Goal: Task Accomplishment & Management: Complete application form

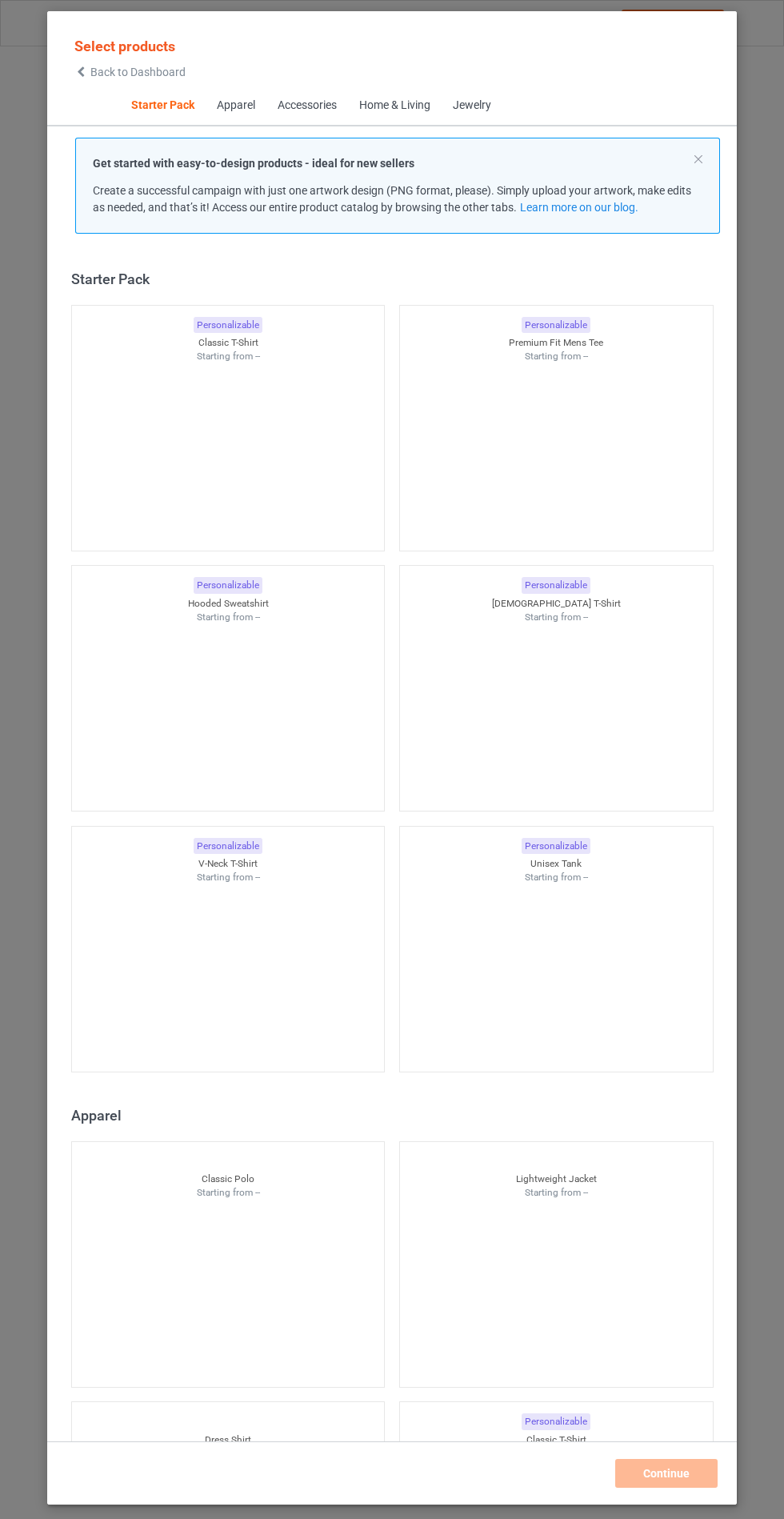
scroll to position [20, 0]
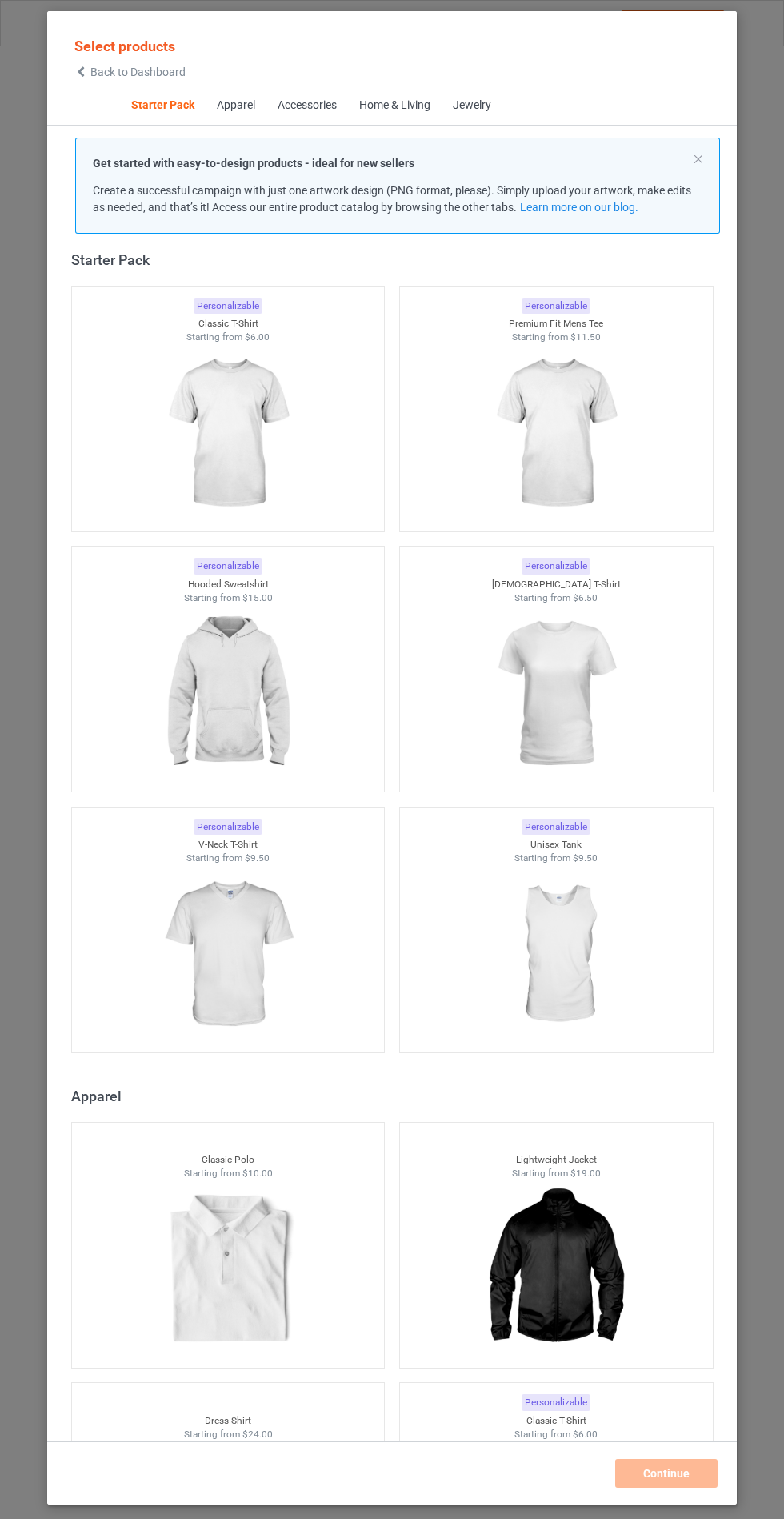
click at [264, 691] on img at bounding box center [228, 694] width 144 height 180
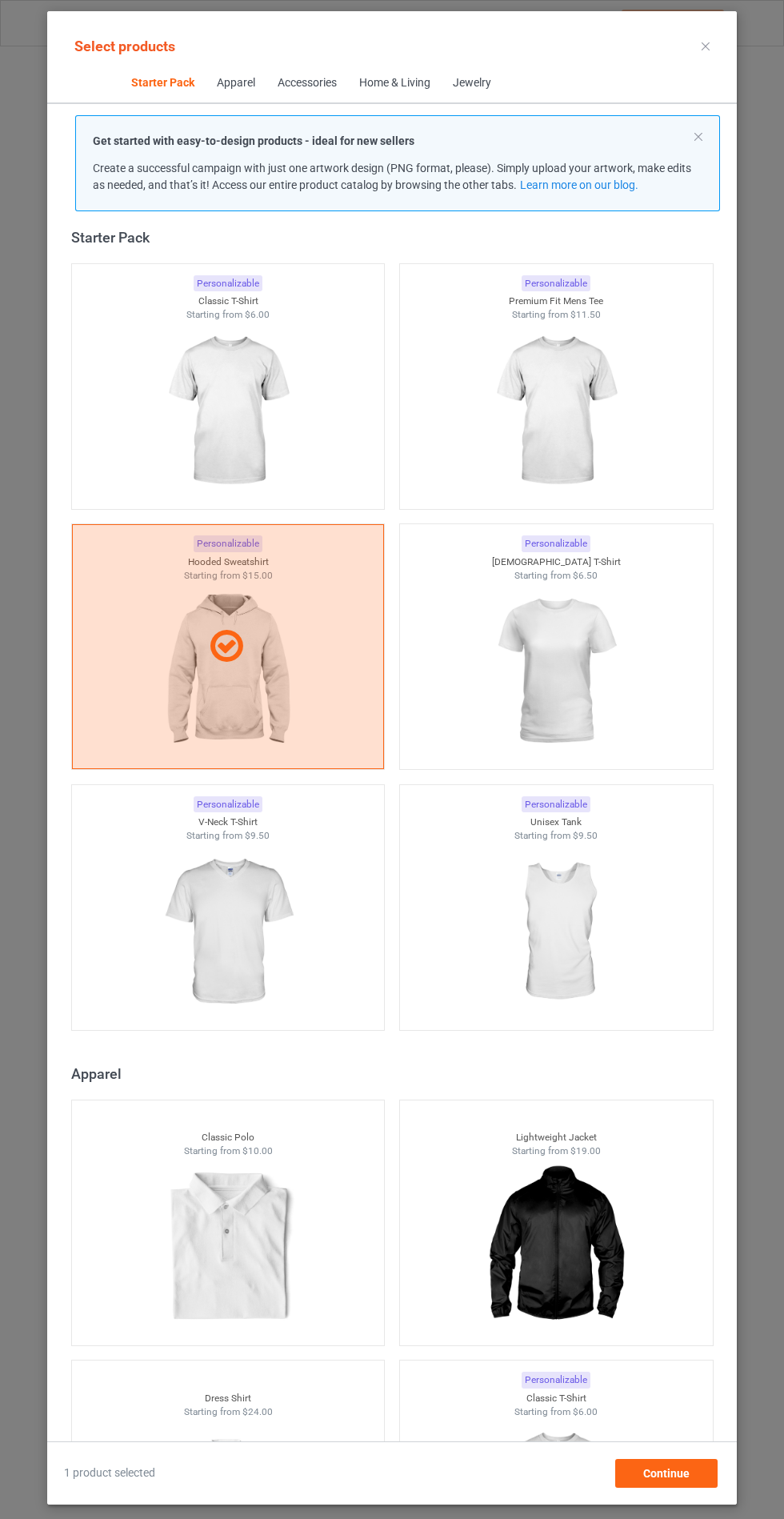
scroll to position [93, 0]
click at [658, 1479] on span "Continue" at bounding box center [667, 1474] width 47 height 13
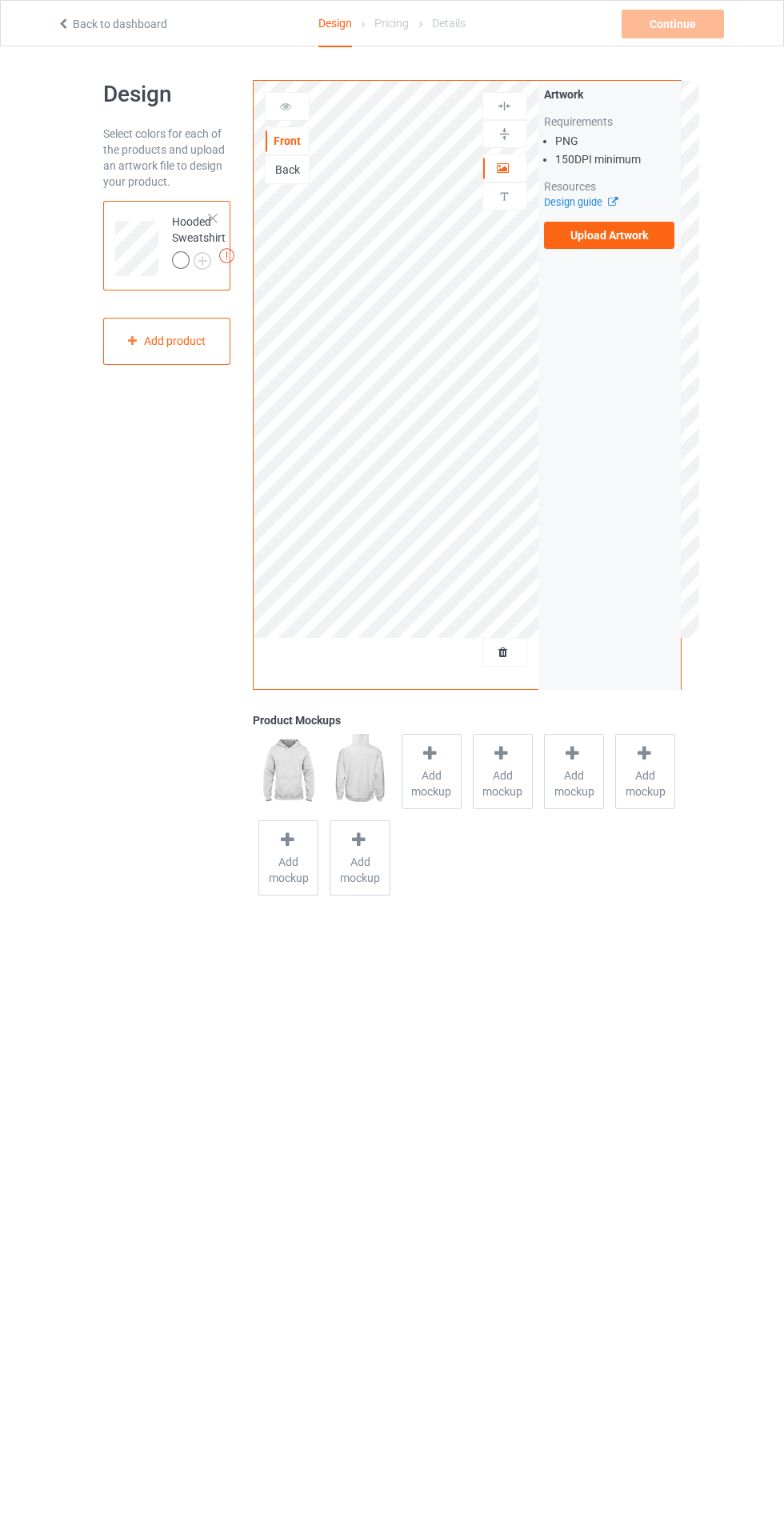
click at [628, 236] on label "Upload Artwork" at bounding box center [609, 235] width 131 height 27
click at [0, 0] on input "Upload Artwork" at bounding box center [0, 0] width 0 height 0
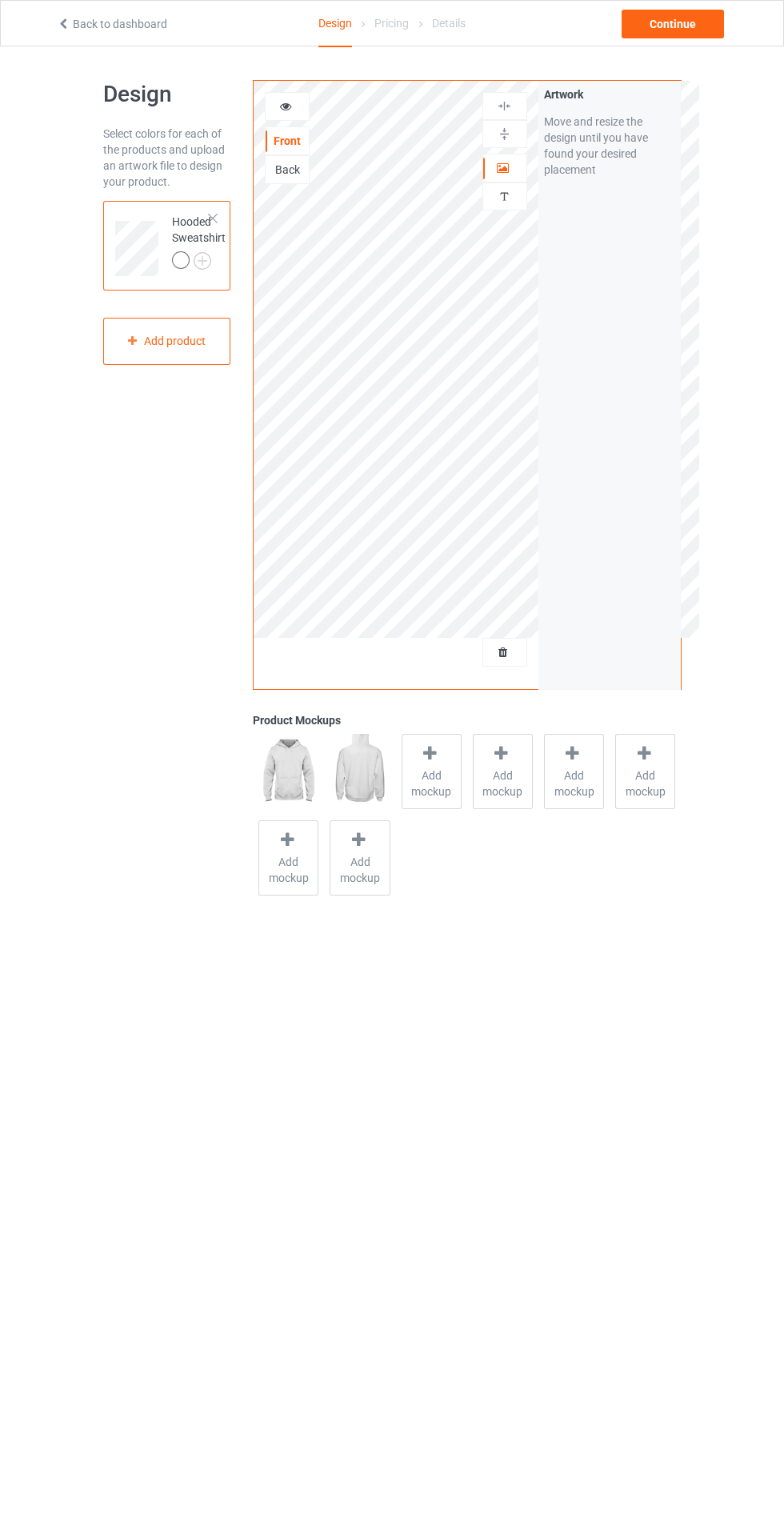
click at [0, 0] on img at bounding box center [0, 0] width 0 height 0
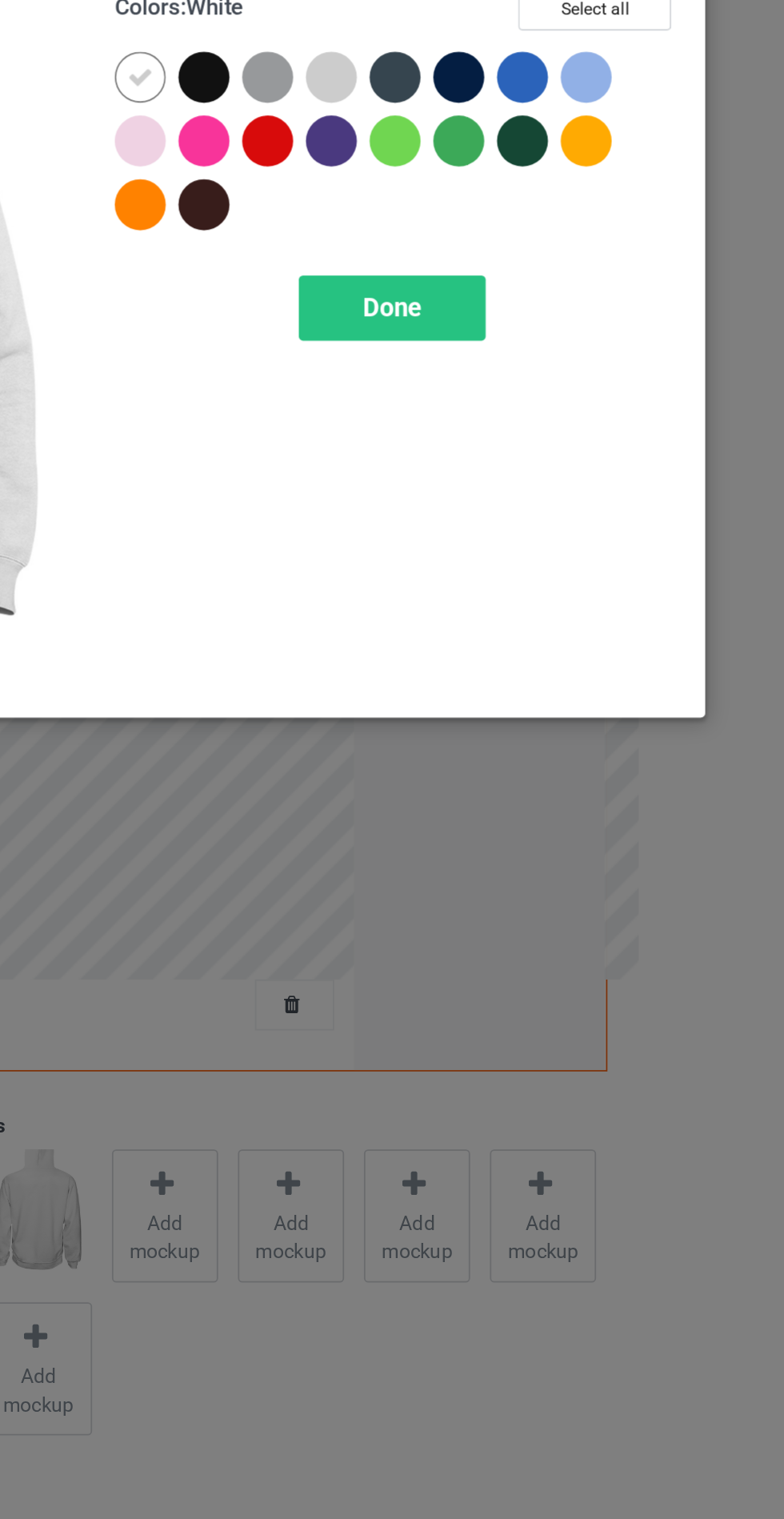
click at [454, 127] on div at bounding box center [453, 127] width 29 height 29
click at [486, 121] on div at bounding box center [489, 127] width 29 height 29
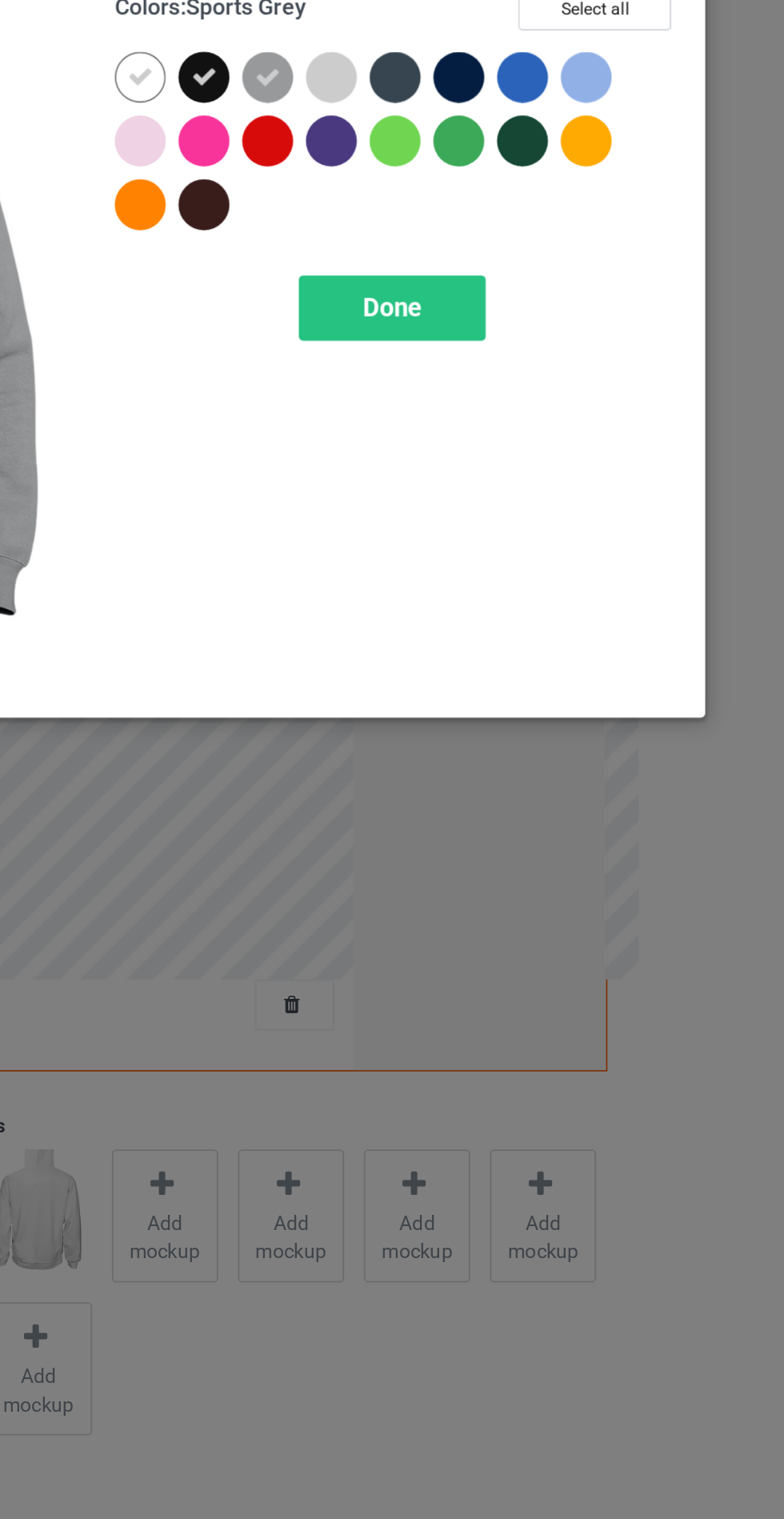
click at [599, 125] on div at bounding box center [597, 127] width 29 height 29
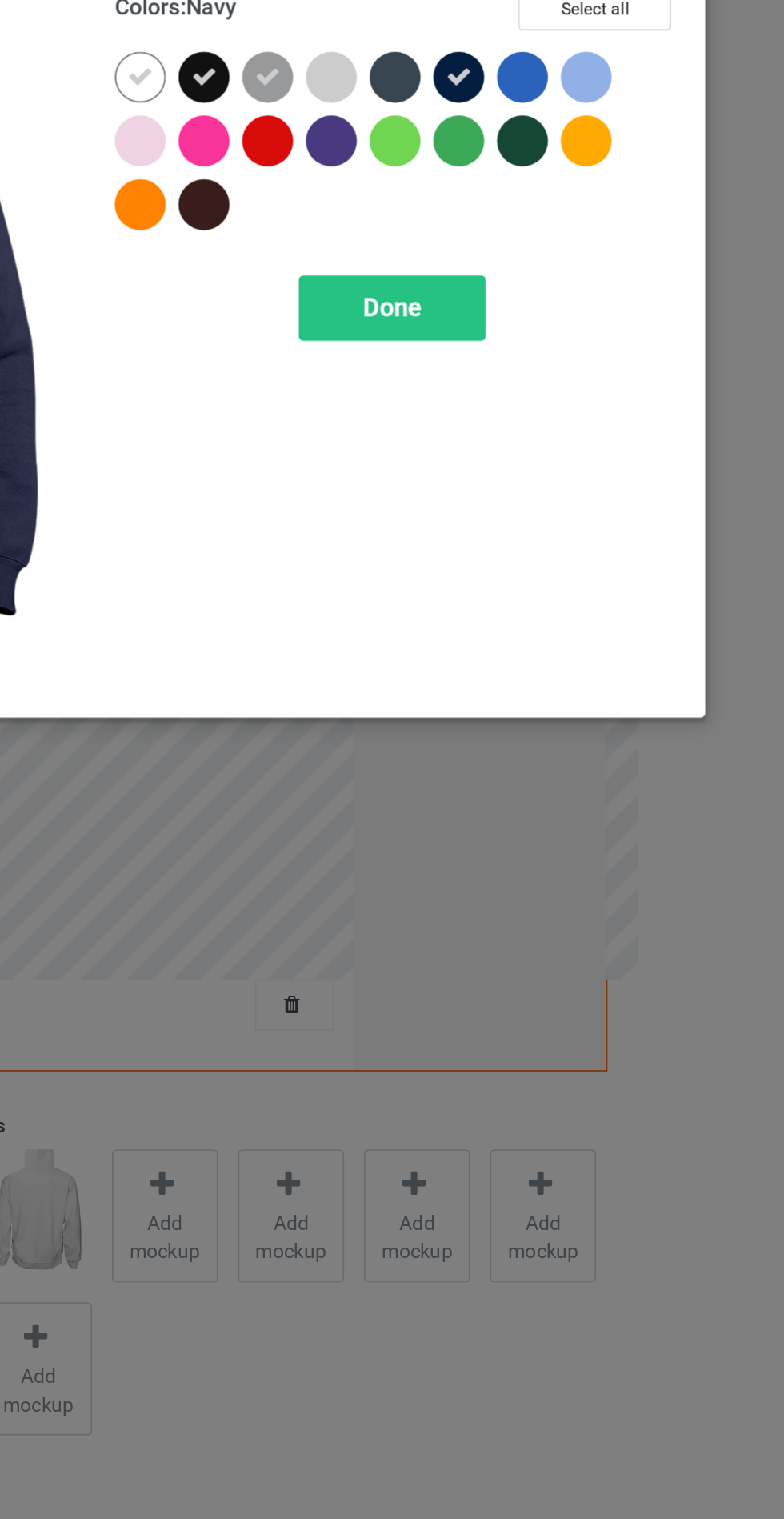
click at [560, 127] on div at bounding box center [561, 127] width 29 height 29
click at [442, 203] on div at bounding box center [453, 200] width 29 height 29
click at [525, 159] on div at bounding box center [525, 163] width 29 height 29
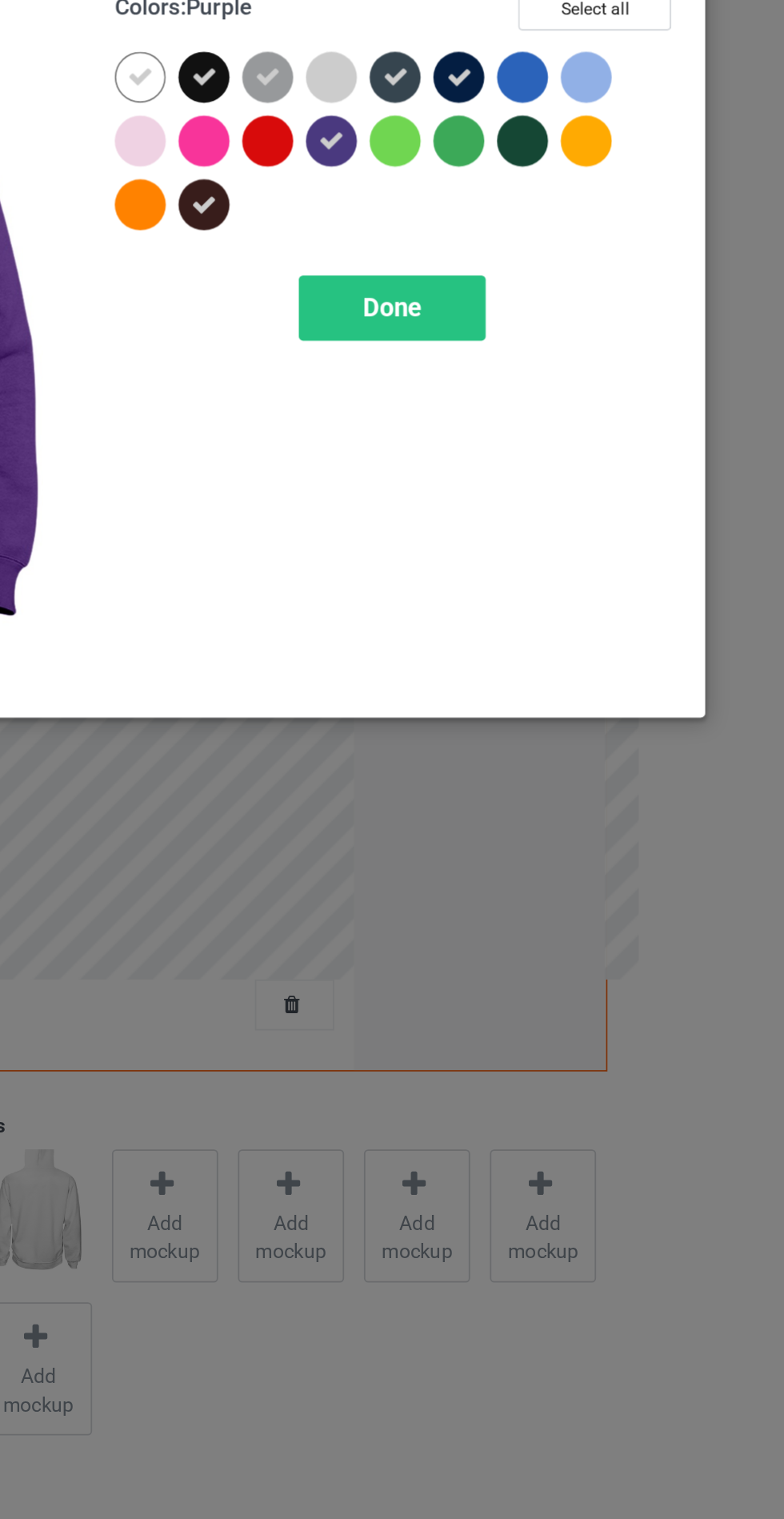
click at [592, 260] on div "Done" at bounding box center [560, 258] width 105 height 37
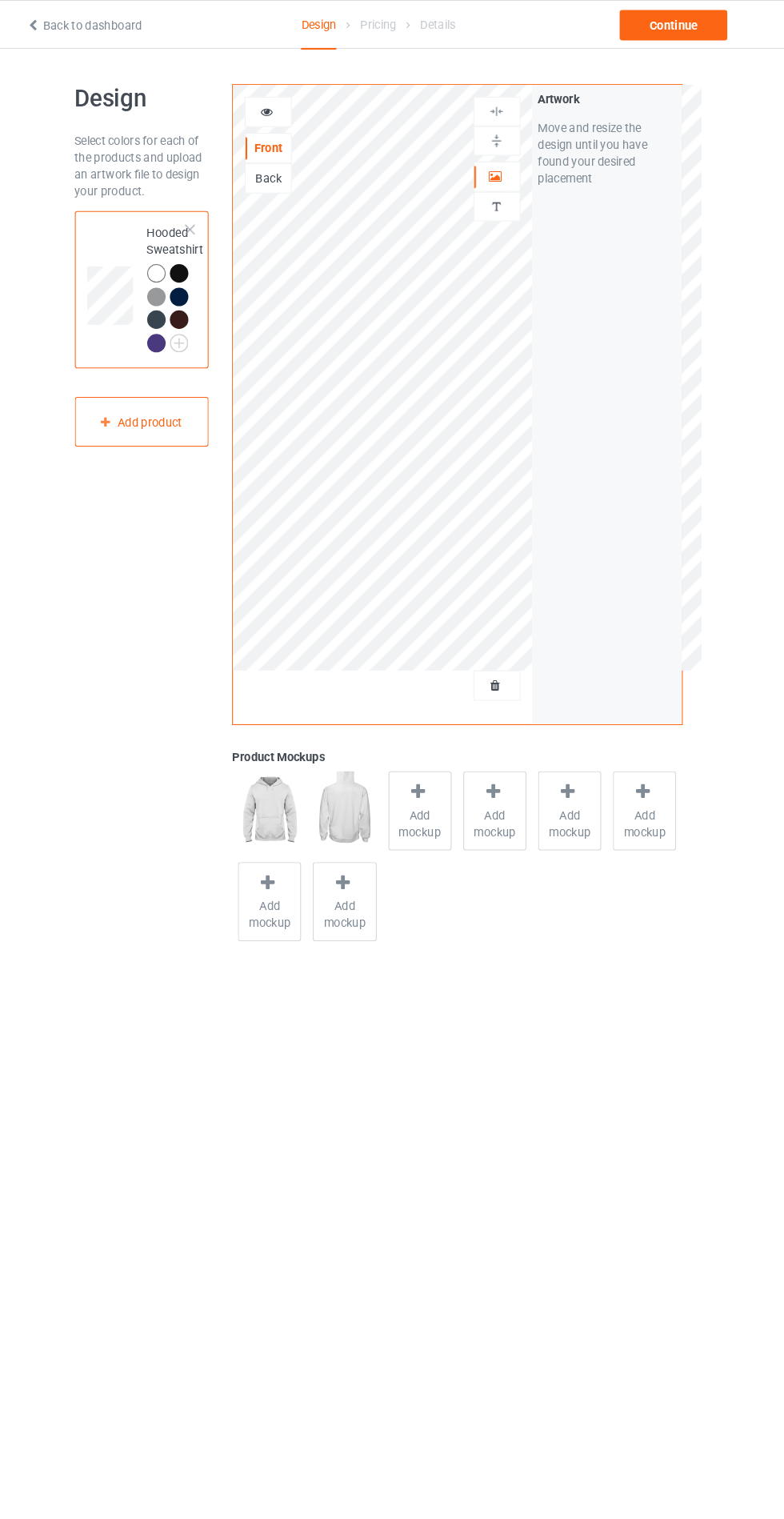
click at [435, 757] on icon at bounding box center [430, 753] width 20 height 17
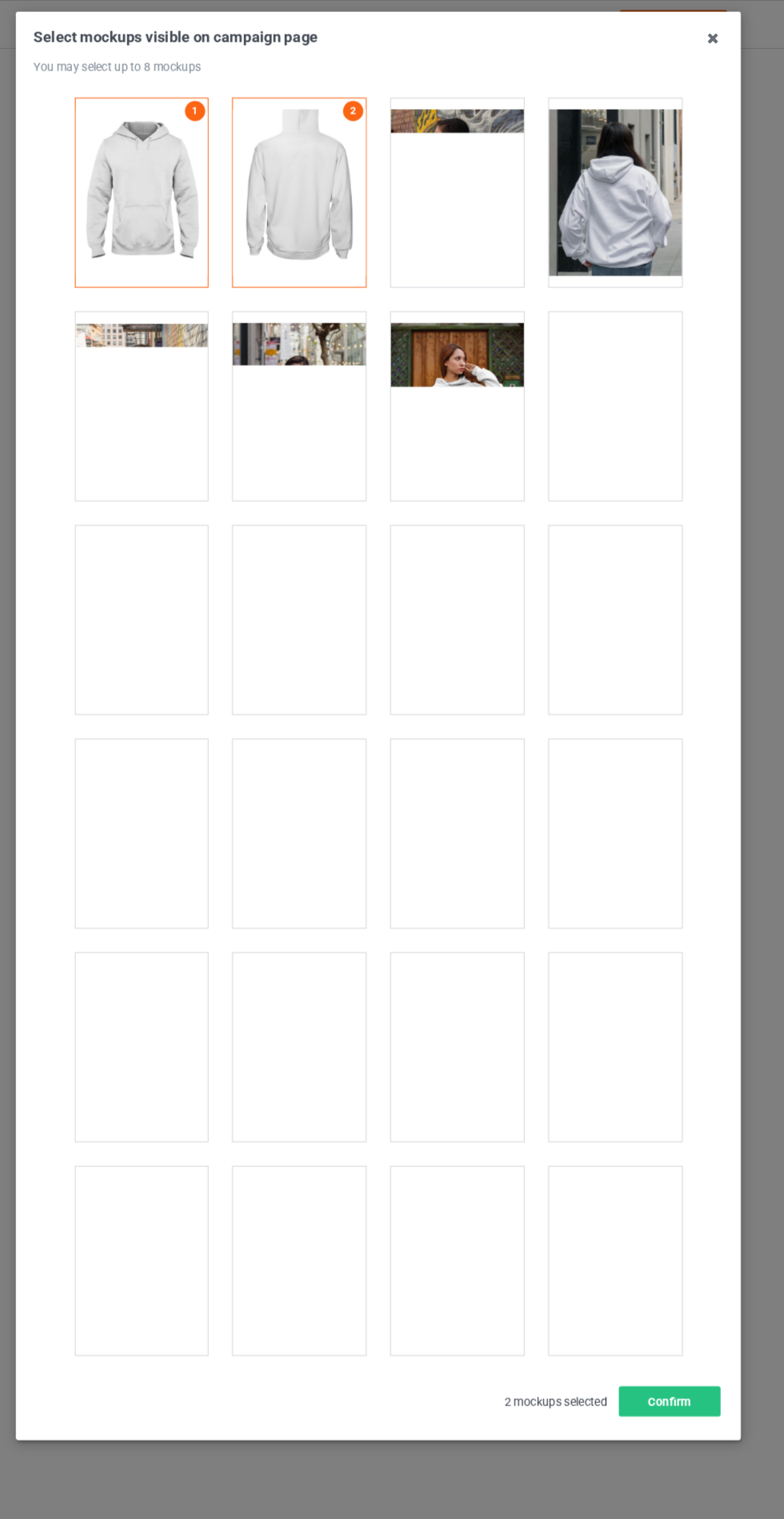
scroll to position [12921, 0]
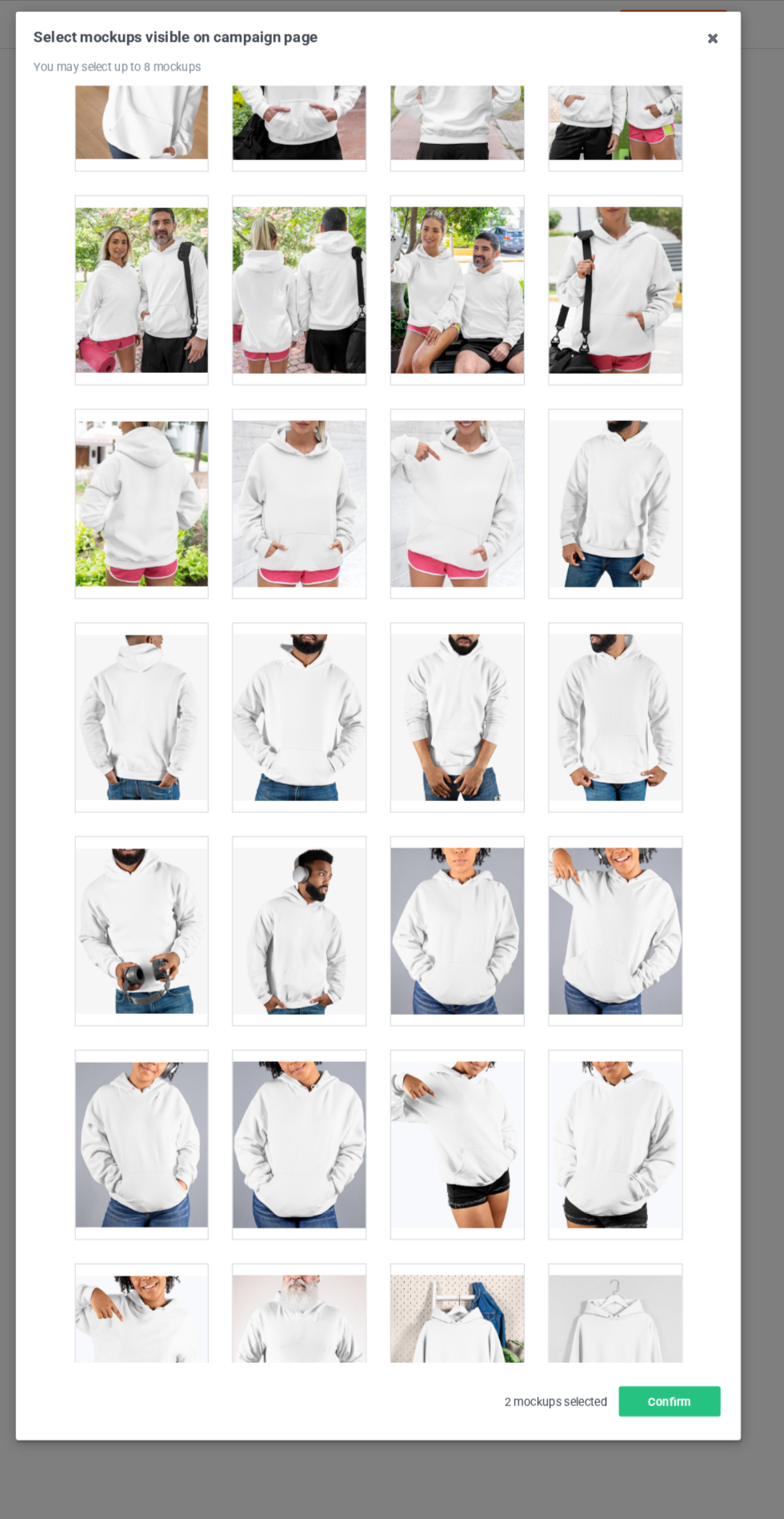
click at [339, 420] on div at bounding box center [317, 480] width 126 height 180
click at [672, 1348] on button "Confirm" at bounding box center [669, 1333] width 97 height 29
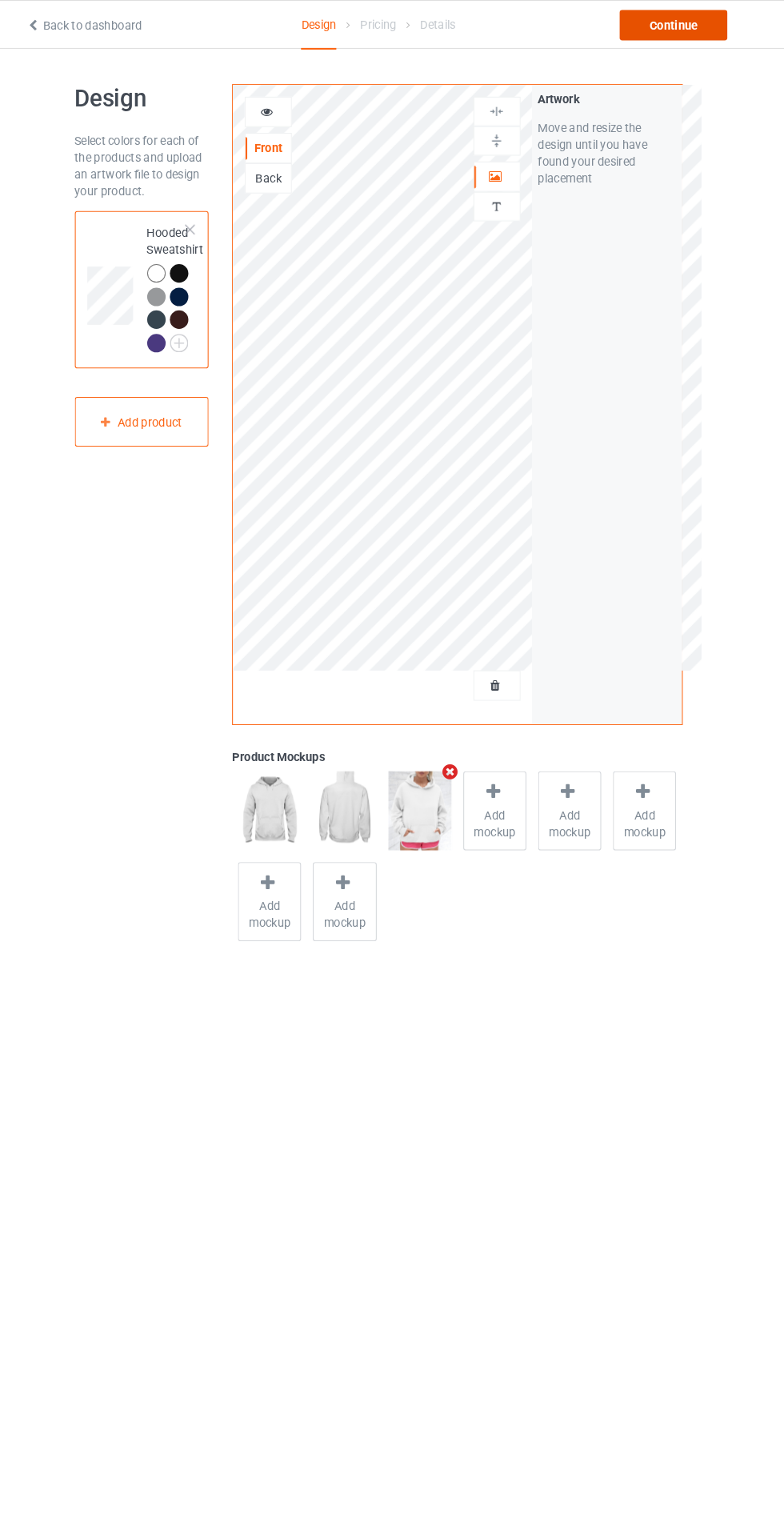
click at [693, 26] on div "Continue" at bounding box center [673, 24] width 103 height 29
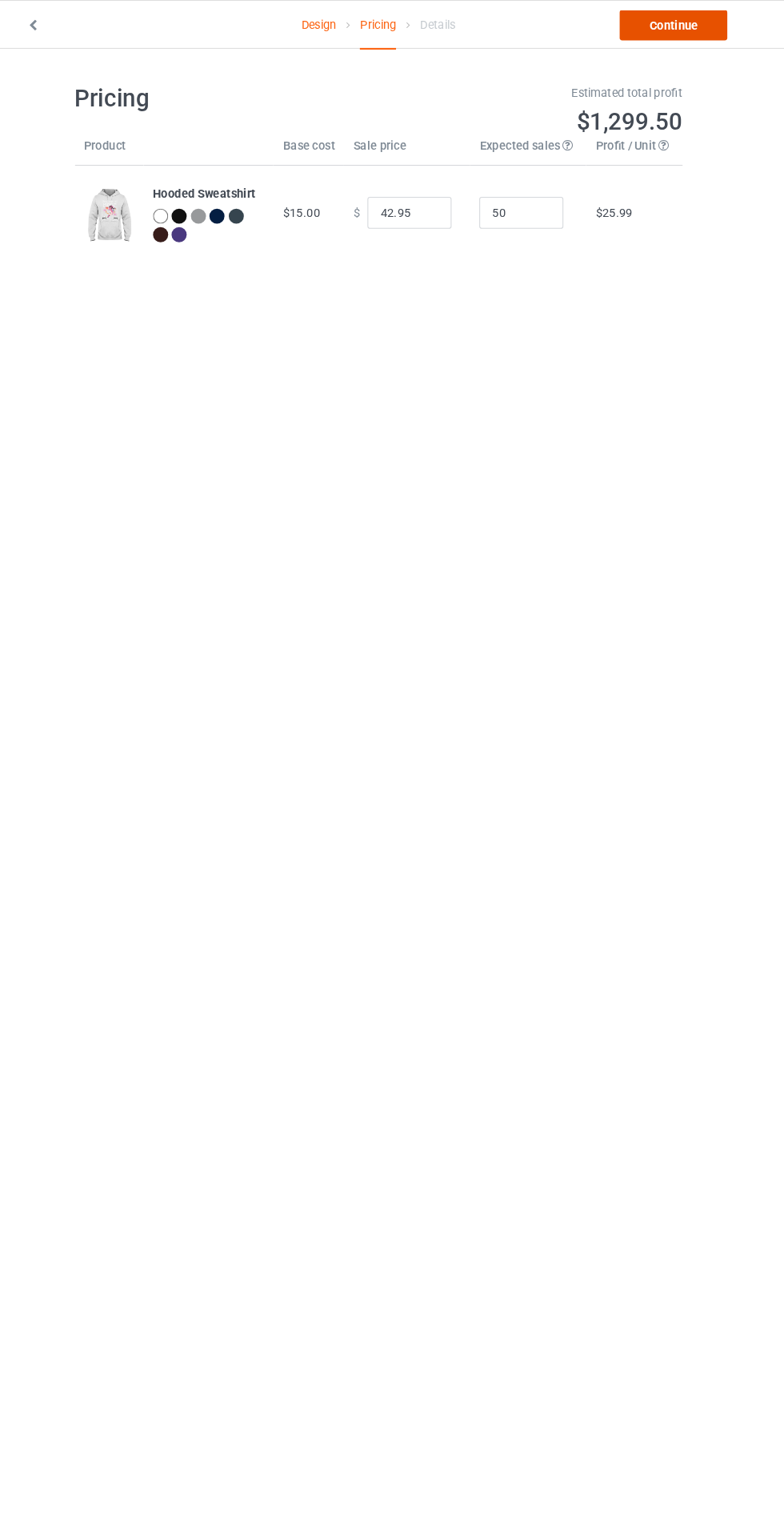
click at [670, 25] on link "Continue" at bounding box center [673, 24] width 103 height 29
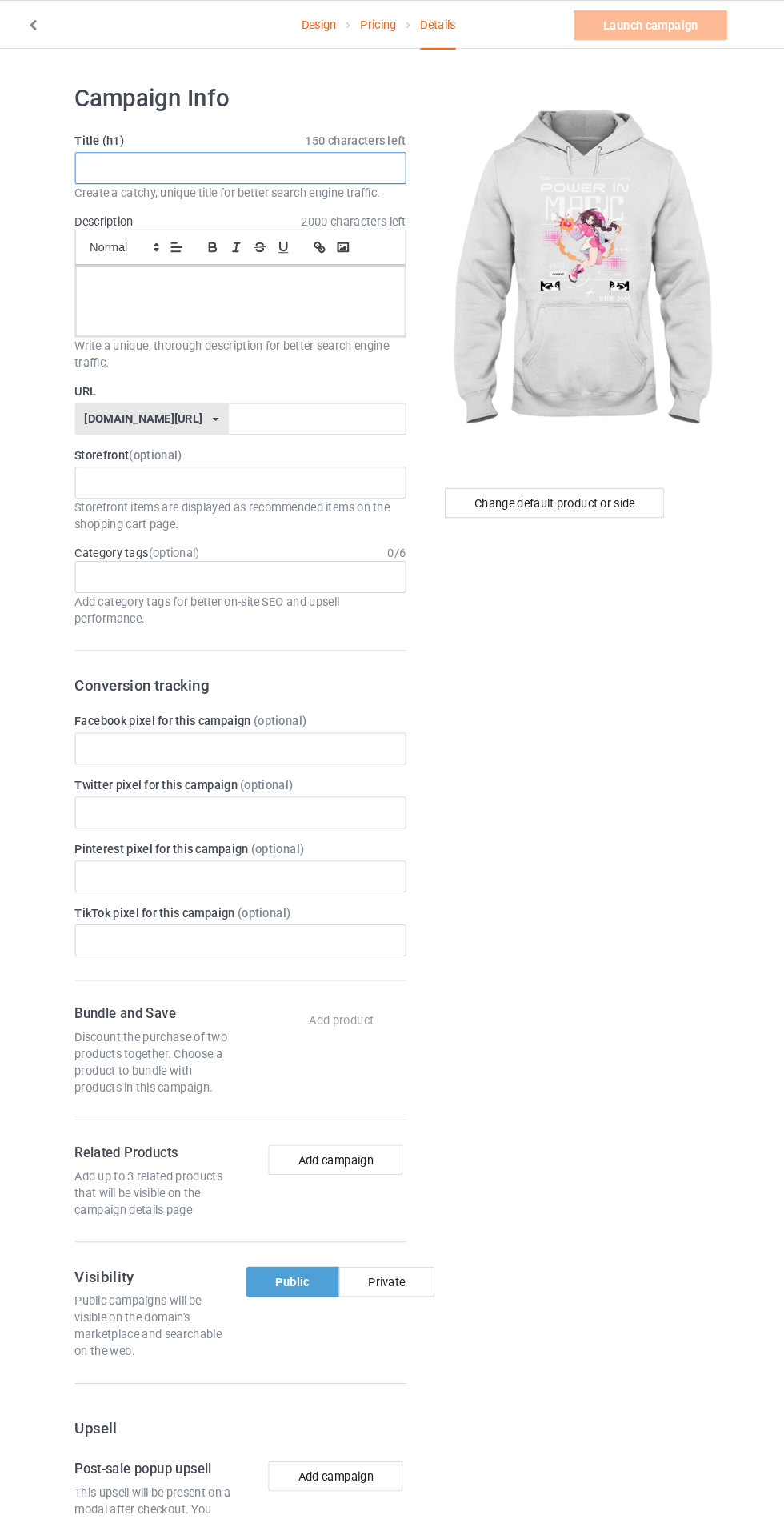
click at [367, 158] on input "text" at bounding box center [261, 160] width 315 height 30
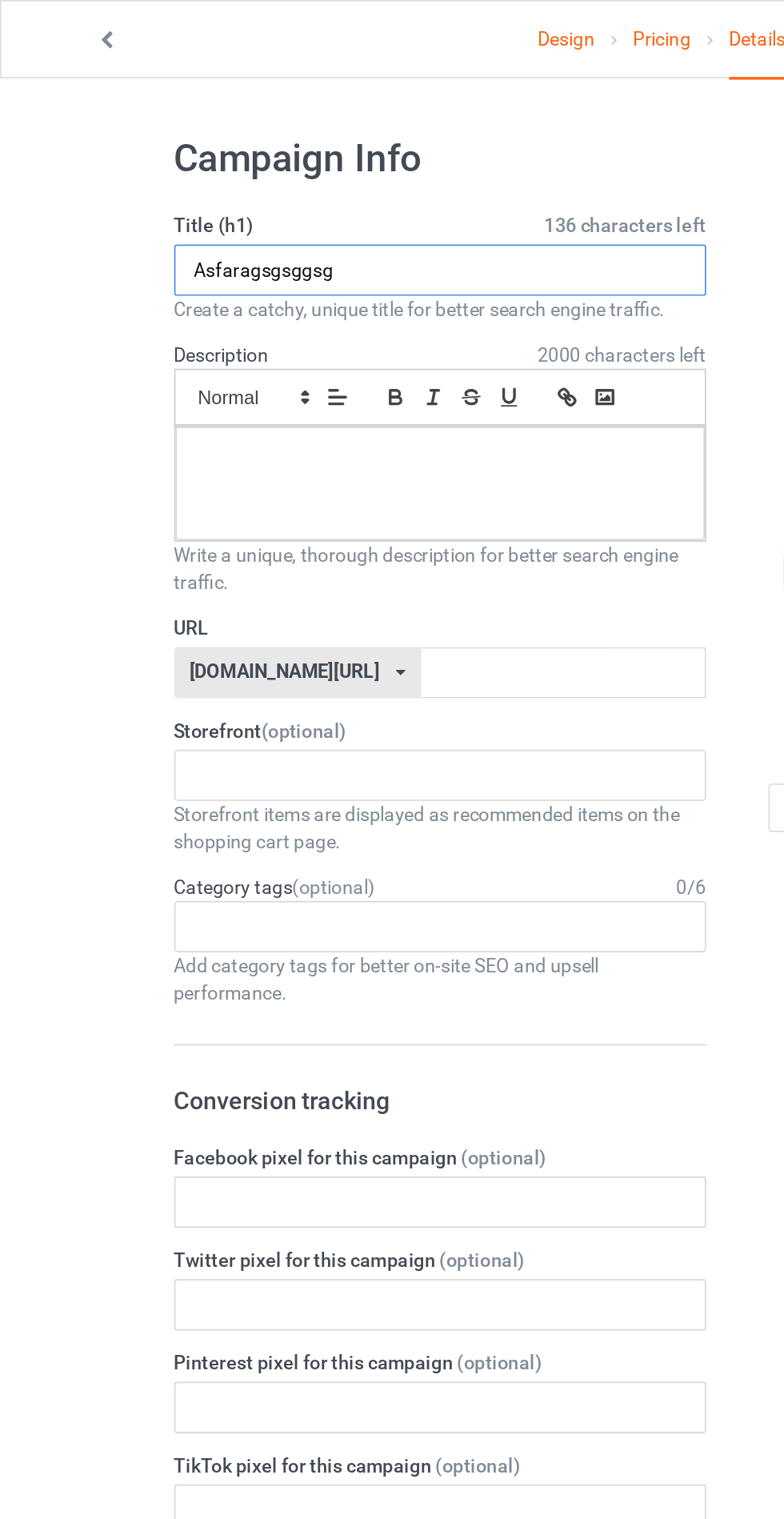
type input "Asfaragsgsggsg"
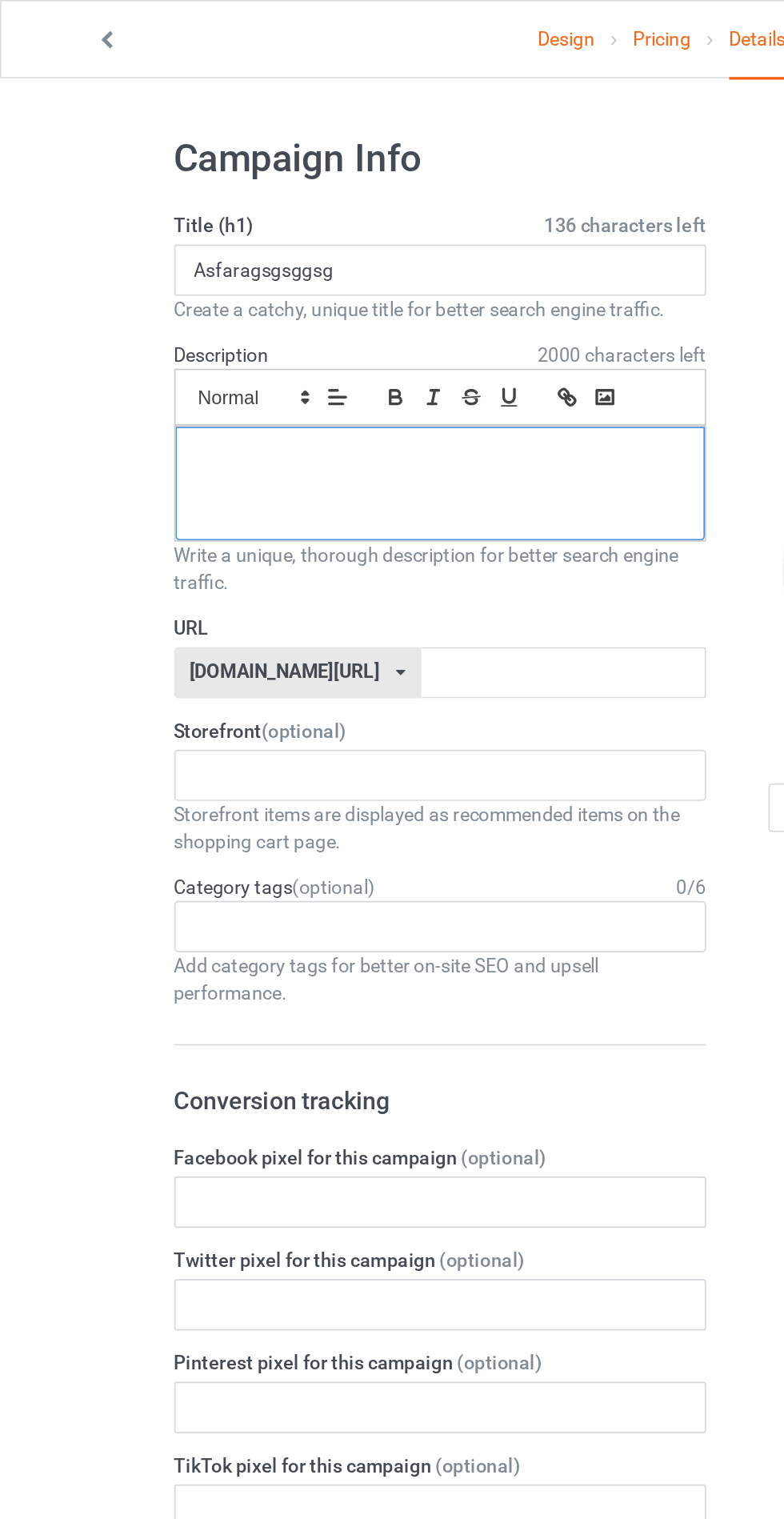
click at [156, 293] on div at bounding box center [260, 286] width 313 height 67
click at [250, 401] on input "text" at bounding box center [334, 398] width 169 height 30
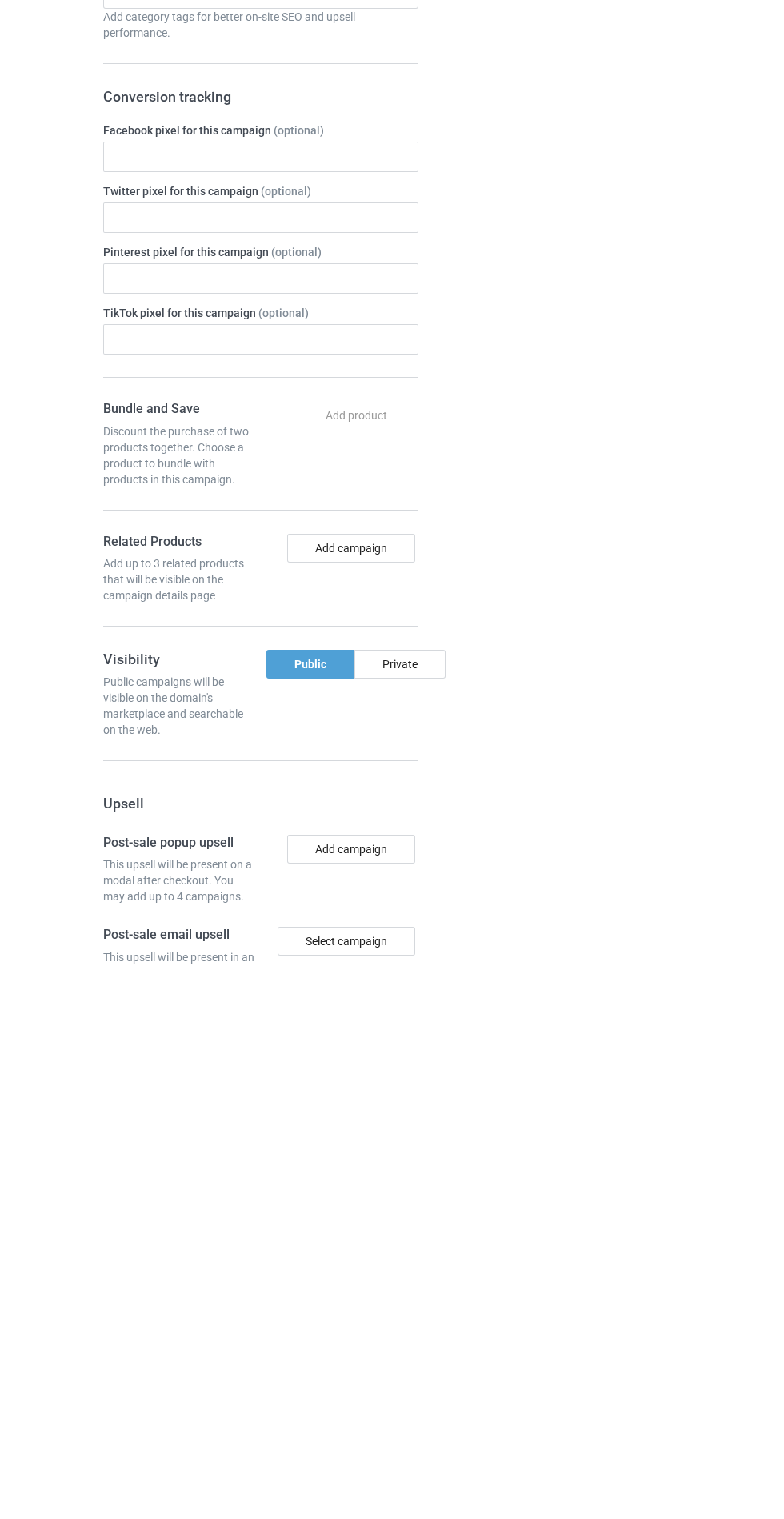
type input "Asfargzhgehueh"
click at [399, 1217] on div "Private" at bounding box center [400, 1219] width 91 height 29
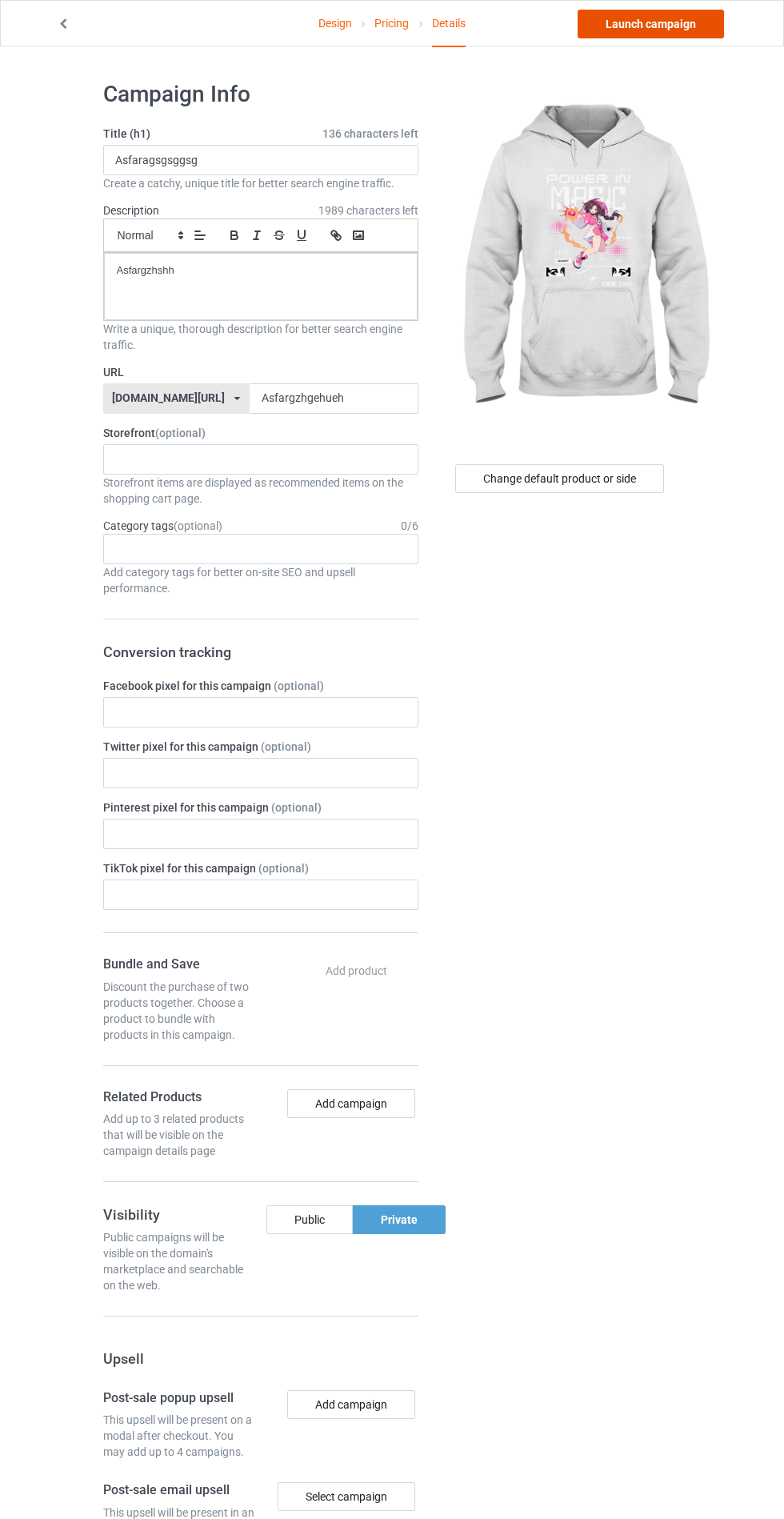
click at [670, 35] on link "Launch campaign" at bounding box center [650, 24] width 146 height 29
